Goal: Manage account settings

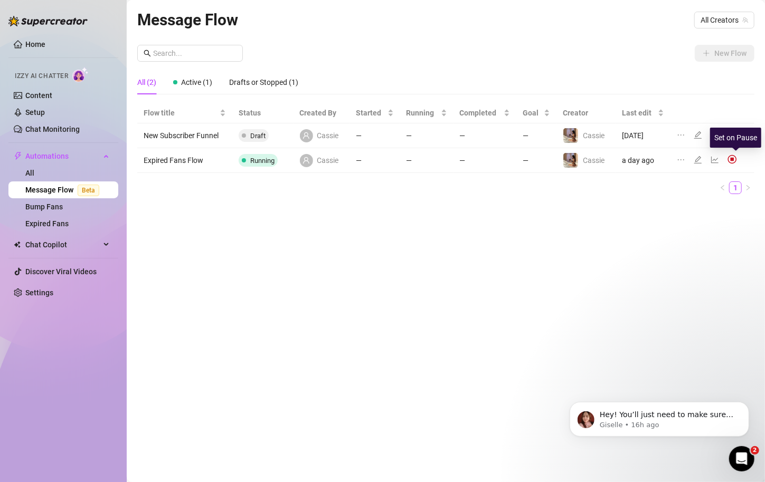
click at [735, 157] on img at bounding box center [732, 160] width 10 height 10
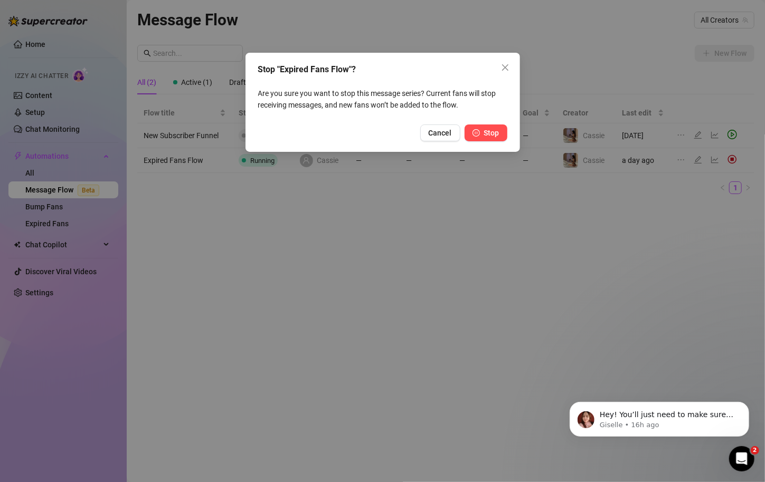
click at [491, 135] on span "Stop" at bounding box center [491, 133] width 15 height 8
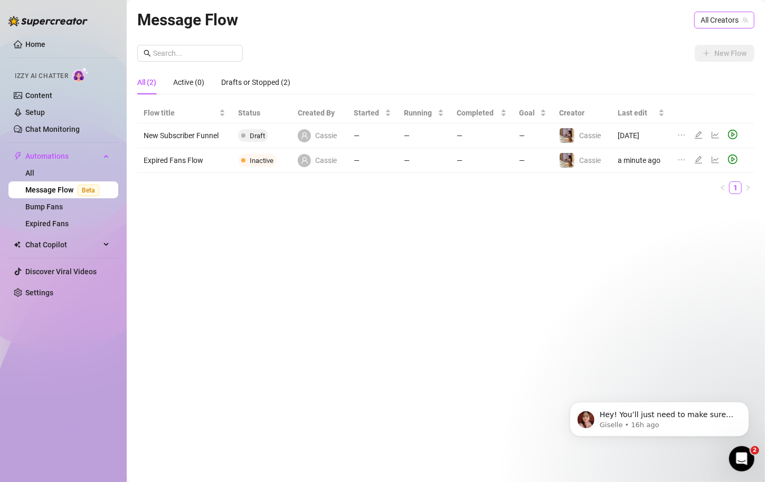
click at [716, 20] on span "All Creators" at bounding box center [724, 20] width 48 height 16
click at [695, 56] on div "Cassie ( cassiebbygirl )" at bounding box center [700, 58] width 91 height 13
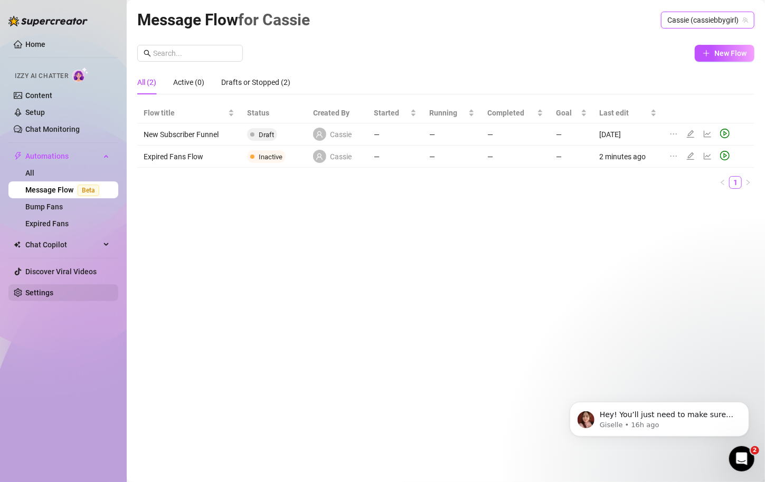
click at [51, 289] on link "Settings" at bounding box center [39, 293] width 28 height 8
